Goal: Find specific page/section: Find specific page/section

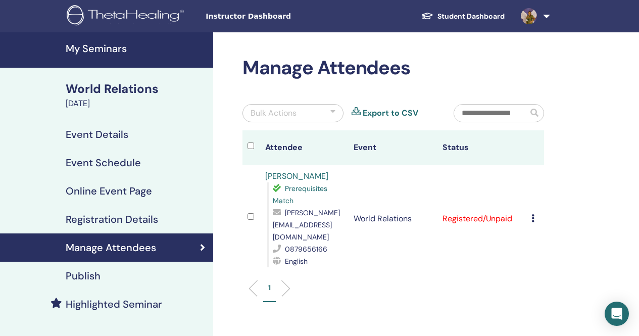
click at [109, 48] on h4 "My Seminars" at bounding box center [136, 48] width 141 height 12
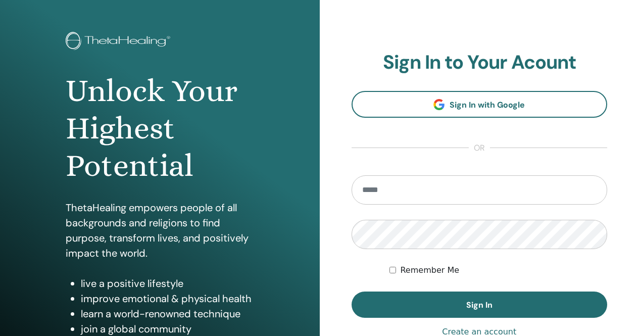
scroll to position [51, 0]
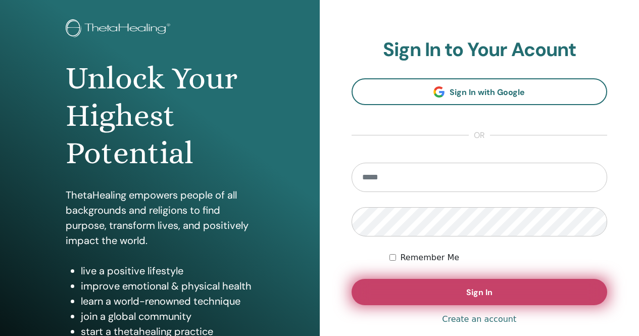
type input "**********"
click at [429, 288] on button "Sign In" at bounding box center [480, 292] width 256 height 26
